Goal: Task Accomplishment & Management: Manage account settings

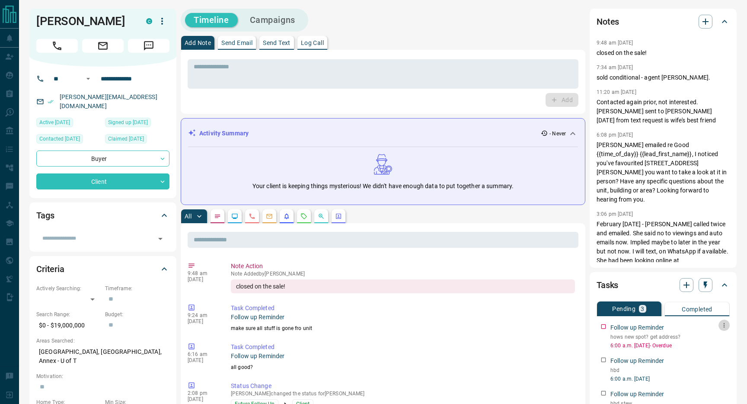
click at [725, 326] on icon "button" at bounding box center [723, 324] width 7 height 7
click at [722, 343] on li "Edit" at bounding box center [710, 341] width 38 height 13
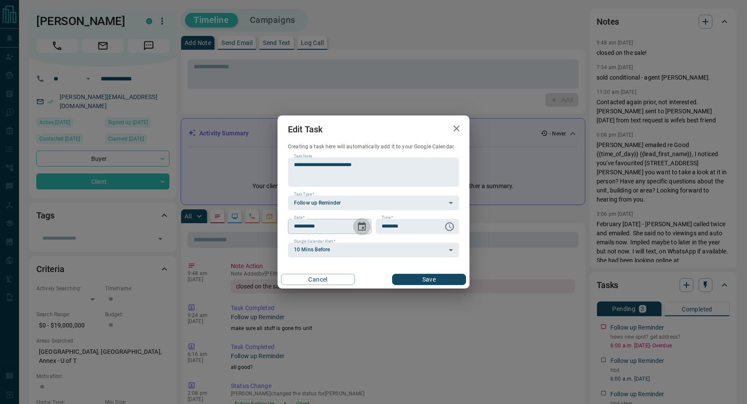
click at [363, 227] on icon "Choose date, selected date is Aug 13, 2025" at bounding box center [362, 226] width 8 height 9
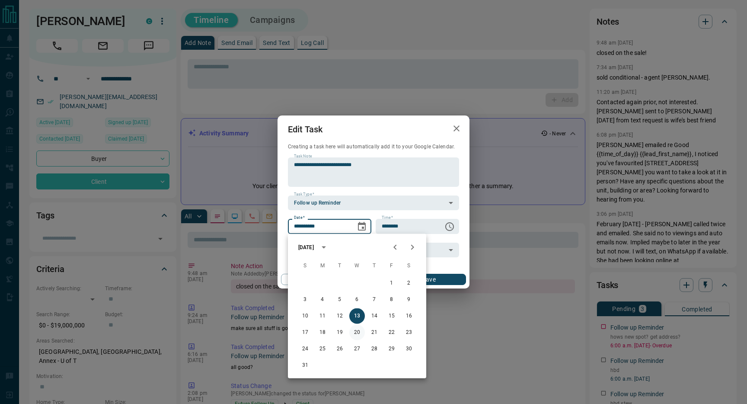
click at [359, 334] on button "20" at bounding box center [357, 332] width 16 height 16
type input "**********"
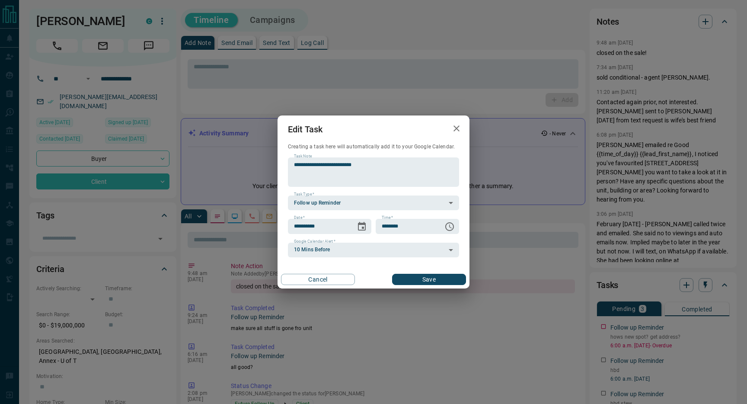
click at [420, 280] on button "Save" at bounding box center [429, 278] width 74 height 11
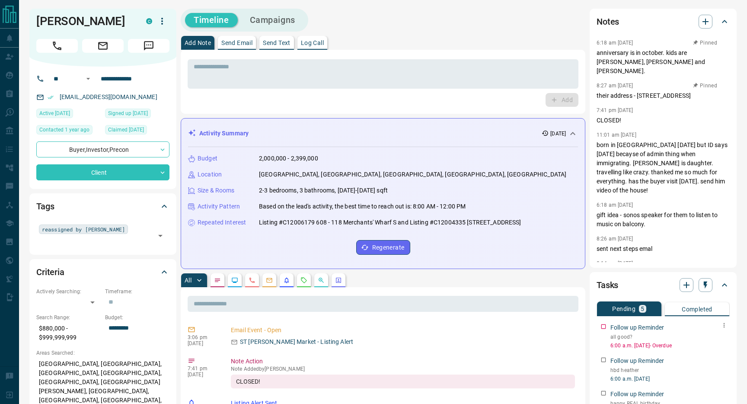
click at [724, 324] on icon "button" at bounding box center [723, 324] width 7 height 7
click at [709, 344] on li "Edit" at bounding box center [710, 341] width 38 height 13
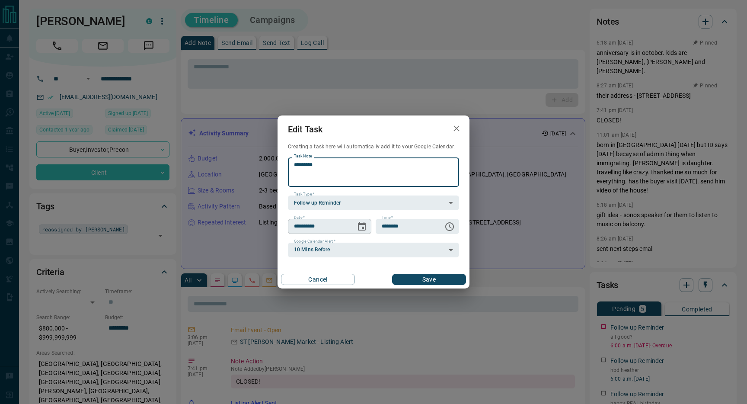
click at [359, 227] on icon "Choose date, selected date is Aug 13, 2025" at bounding box center [361, 226] width 10 height 10
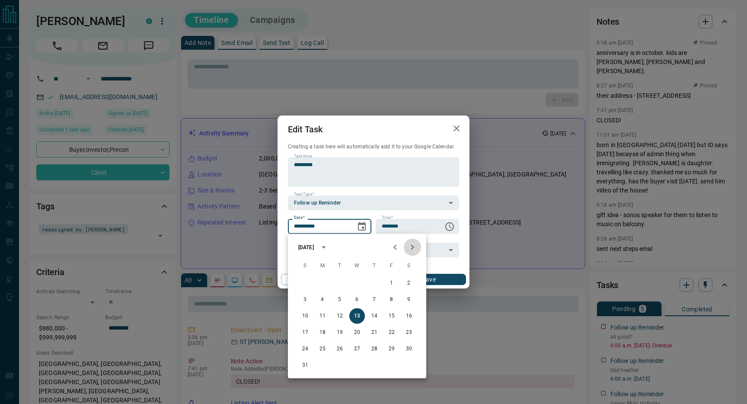
click at [410, 247] on icon "Next month" at bounding box center [412, 247] width 10 height 10
click at [356, 302] on button "10" at bounding box center [357, 300] width 16 height 16
type input "**********"
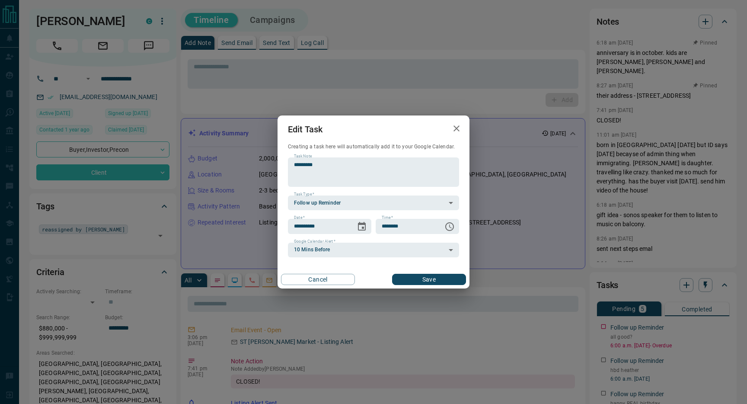
click at [438, 278] on button "Save" at bounding box center [429, 278] width 74 height 11
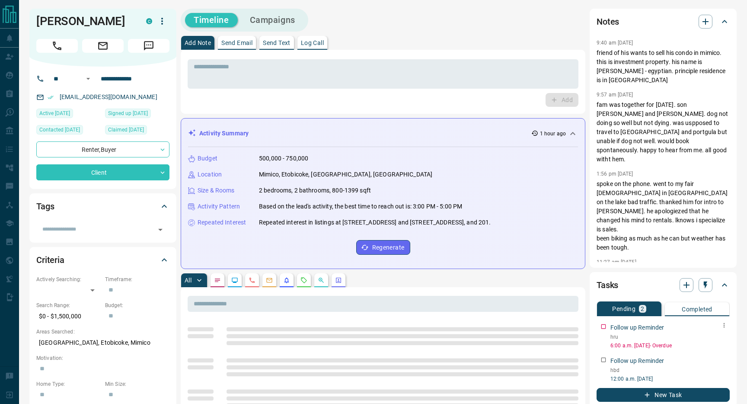
click at [721, 321] on icon "button" at bounding box center [723, 324] width 7 height 7
click at [719, 317] on li "Edit" at bounding box center [710, 319] width 38 height 13
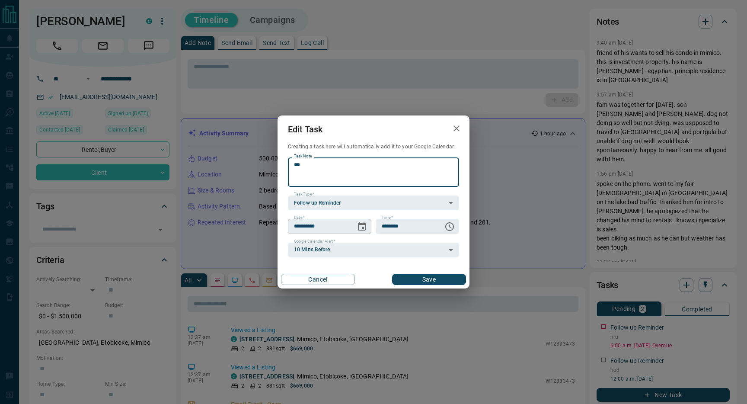
click at [363, 226] on icon "Choose date, selected date is Aug 13, 2025" at bounding box center [362, 226] width 8 height 9
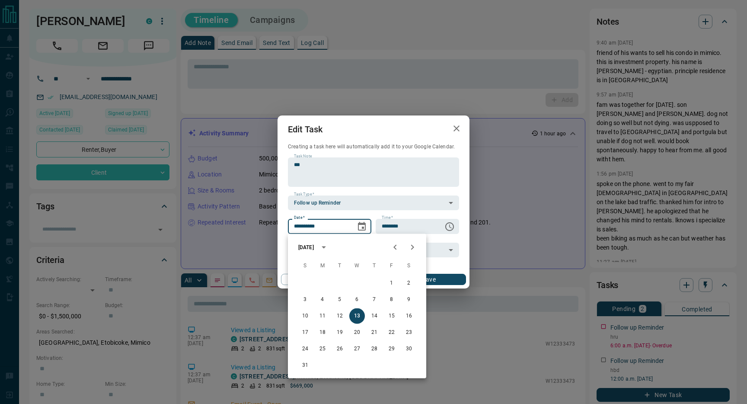
click at [415, 247] on icon "Next month" at bounding box center [412, 247] width 10 height 10
click at [393, 283] on button "5" at bounding box center [392, 283] width 16 height 16
type input "**********"
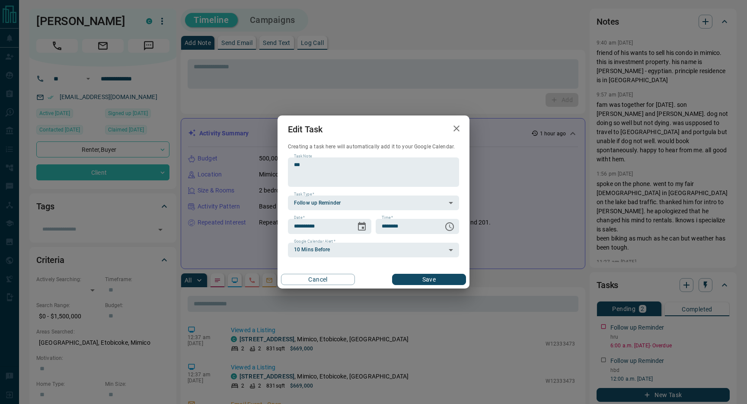
click at [418, 276] on button "Save" at bounding box center [429, 278] width 74 height 11
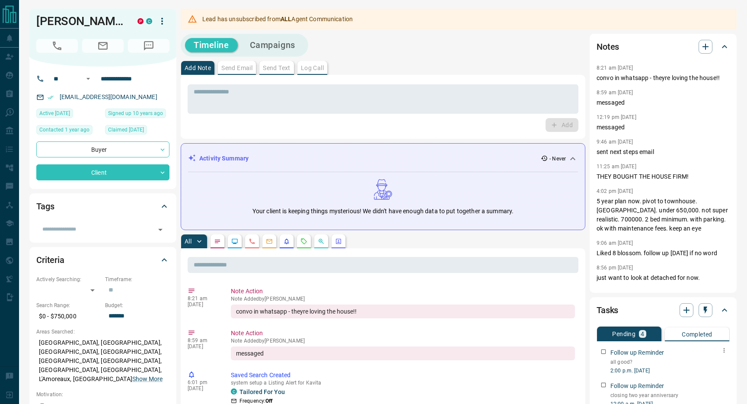
click at [725, 352] on icon "button" at bounding box center [723, 350] width 7 height 7
click at [721, 364] on li "Edit" at bounding box center [710, 366] width 38 height 13
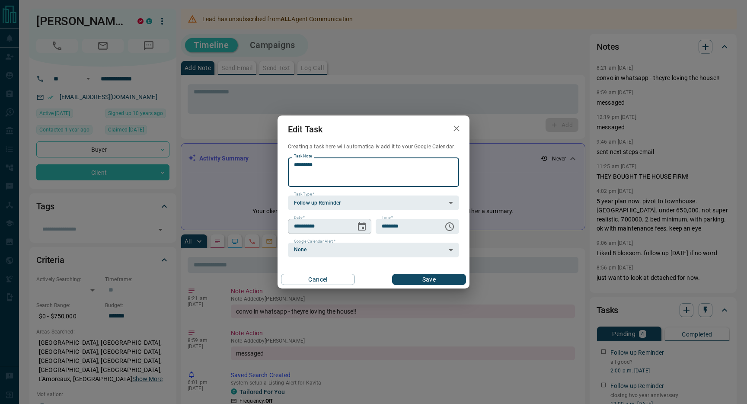
click at [366, 227] on icon "Choose date, selected date is Aug 13, 2025" at bounding box center [361, 226] width 10 height 10
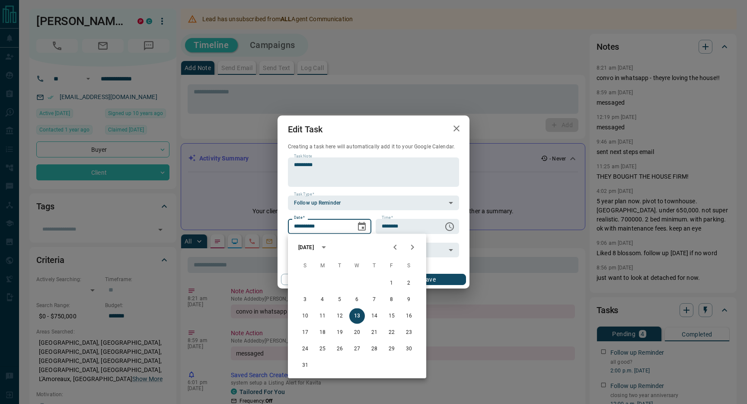
click at [412, 246] on icon "Next month" at bounding box center [412, 247] width 10 height 10
click at [344, 331] on button "23" at bounding box center [340, 332] width 16 height 16
type input "**********"
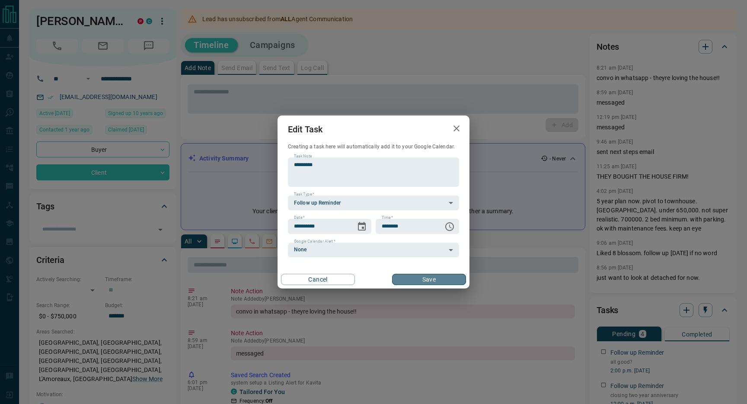
click at [421, 276] on button "Save" at bounding box center [429, 278] width 74 height 11
